Goal: Communication & Community: Participate in discussion

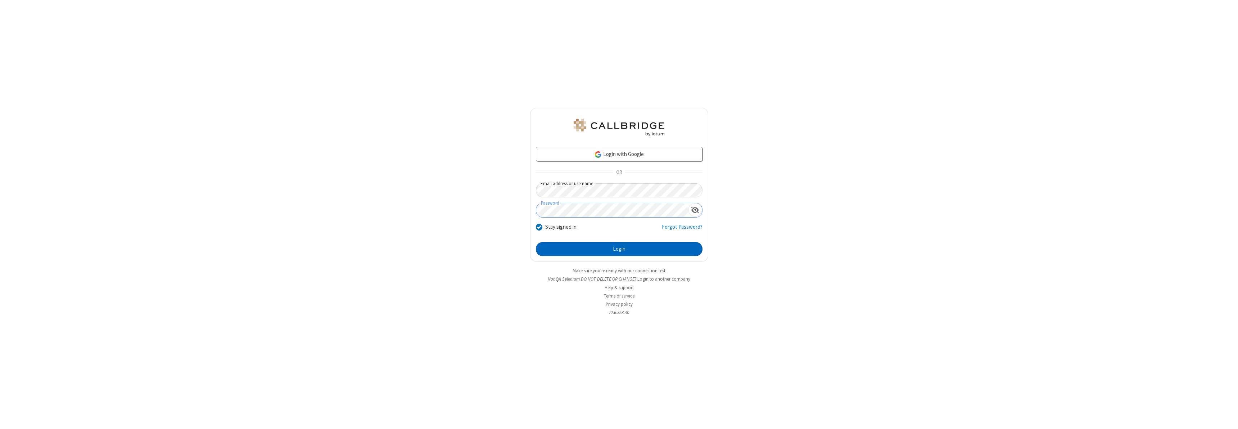
click at [619, 249] on button "Login" at bounding box center [619, 249] width 167 height 14
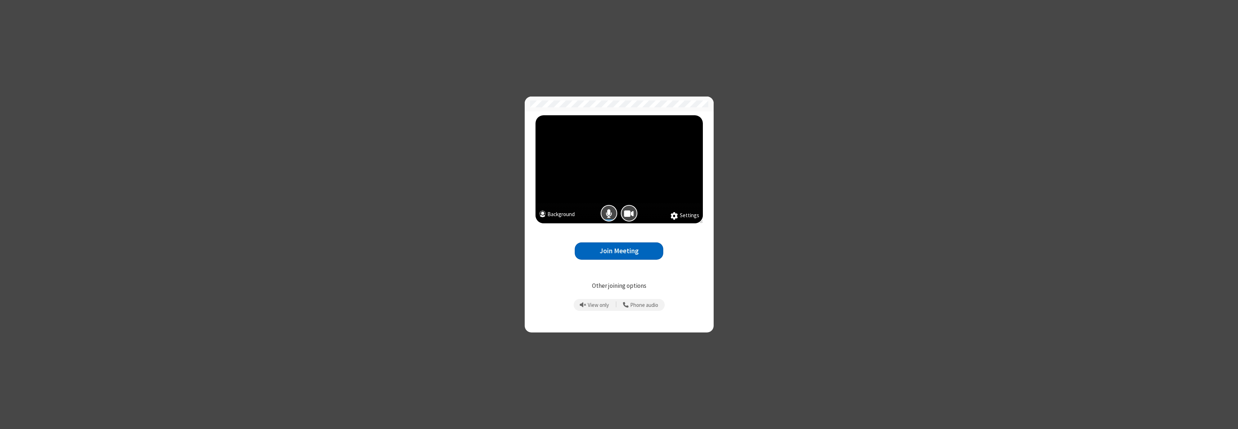
click at [619, 251] on button "Join Meeting" at bounding box center [619, 251] width 89 height 18
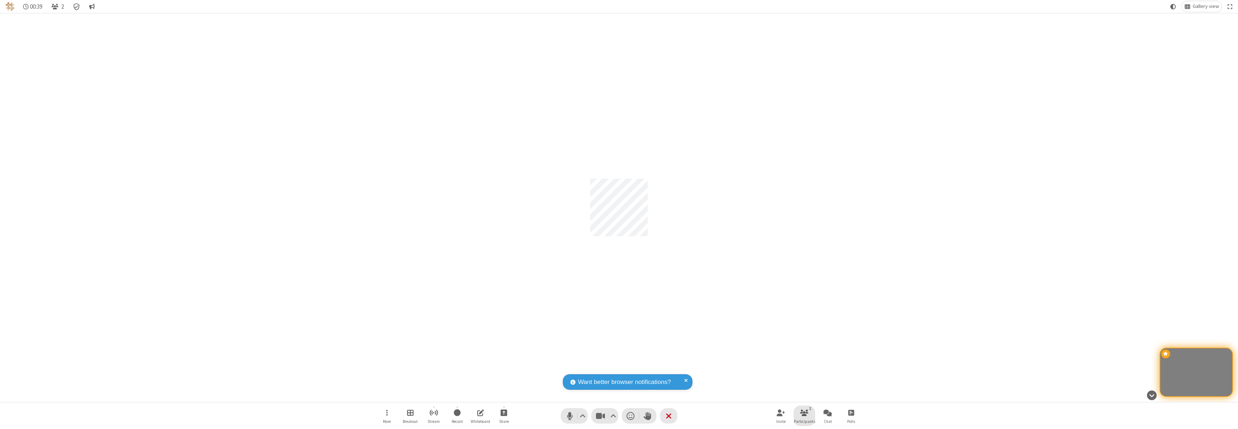
click at [805, 421] on span "Participants" at bounding box center [804, 421] width 21 height 4
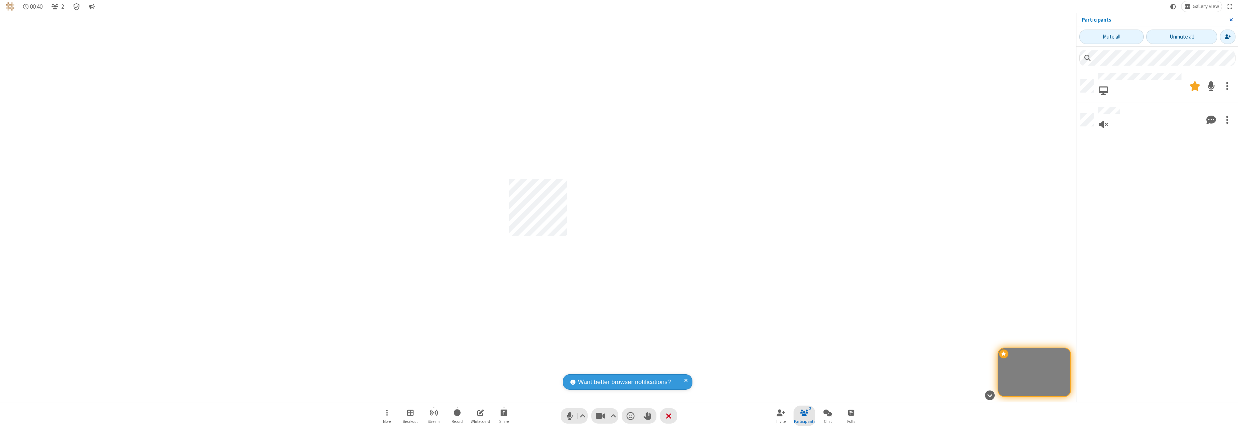
click at [1231, 20] on span "Close sidebar" at bounding box center [1232, 20] width 4 height 6
